Goal: Task Accomplishment & Management: Manage account settings

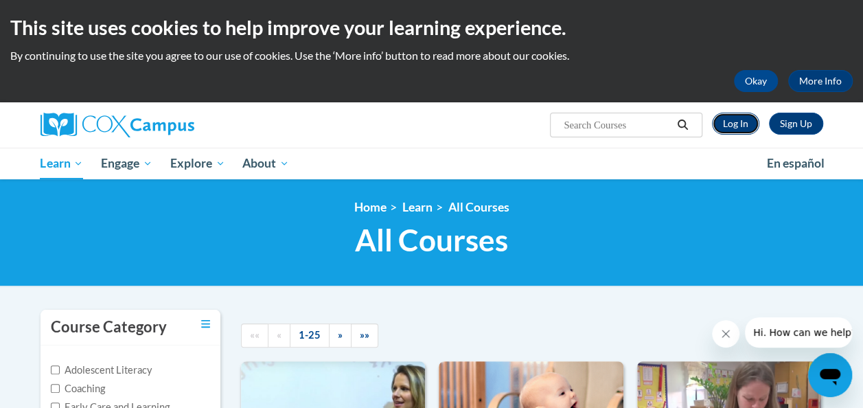
click at [721, 122] on link "Log In" at bounding box center [735, 124] width 47 height 22
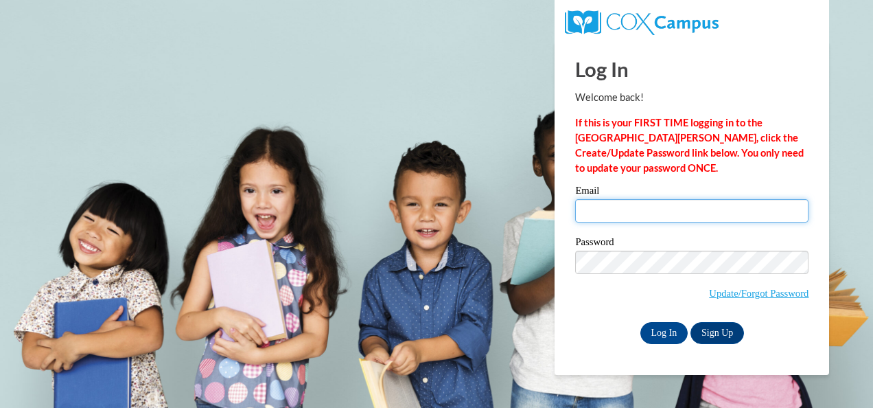
click at [617, 208] on input "Email" at bounding box center [691, 210] width 233 height 23
type input "[EMAIL_ADDRESS][DOMAIN_NAME]"
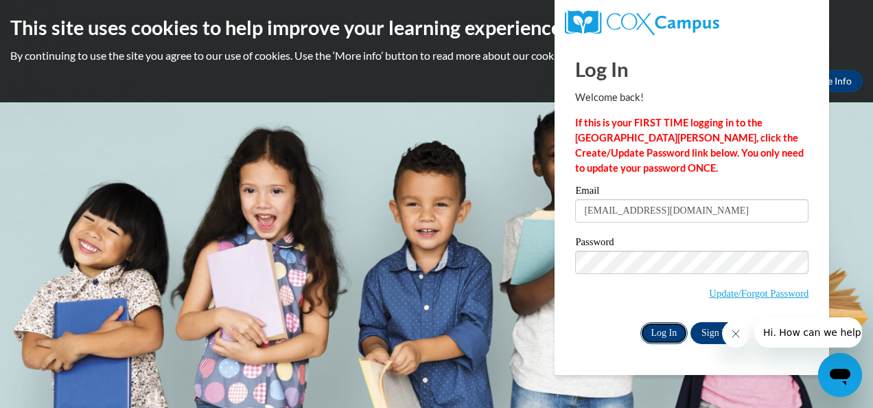
click at [656, 333] on input "Log In" at bounding box center [664, 333] width 48 height 22
